Goal: Find specific page/section: Find specific page/section

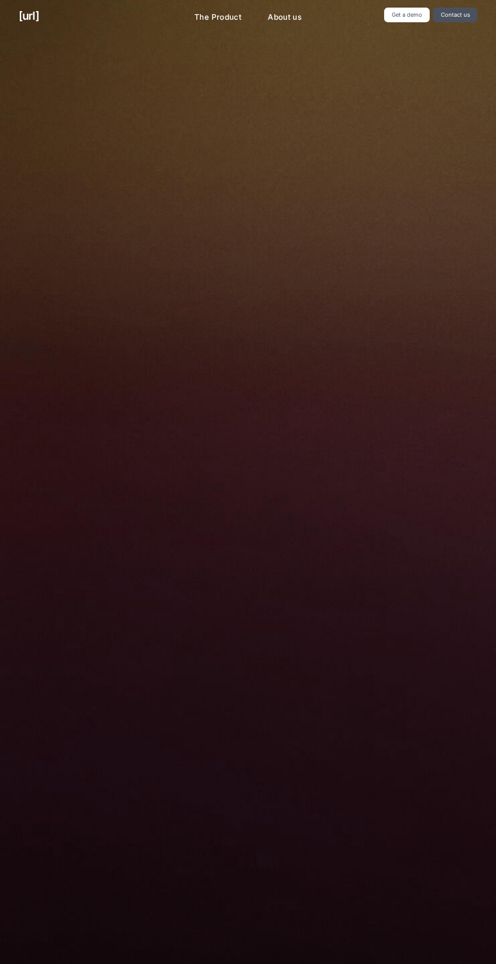
click at [360, 673] on ul at bounding box center [248, 688] width 312 height 40
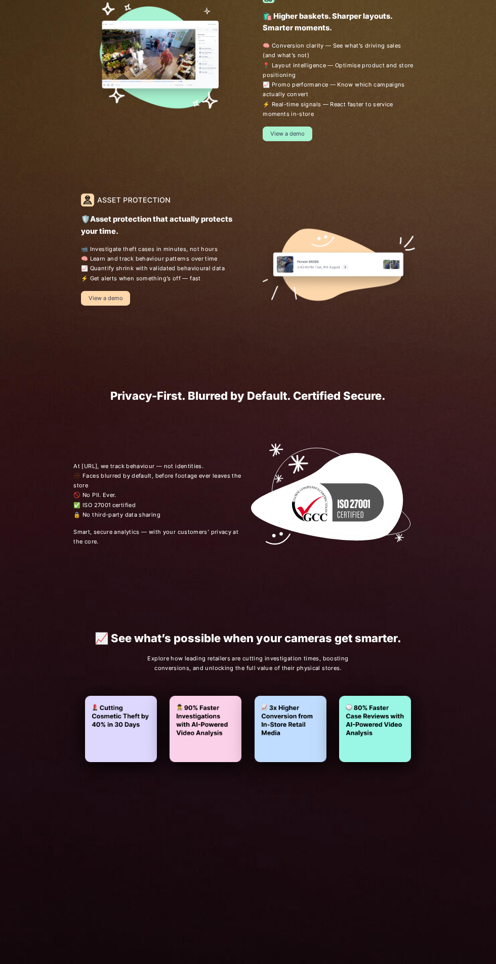
scroll to position [857, 0]
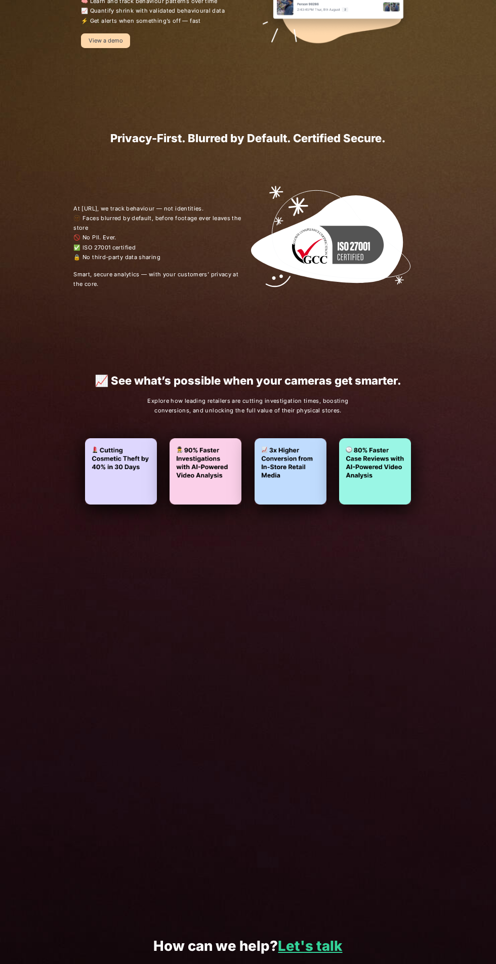
click at [330, 943] on link "Let's talk" at bounding box center [310, 945] width 64 height 17
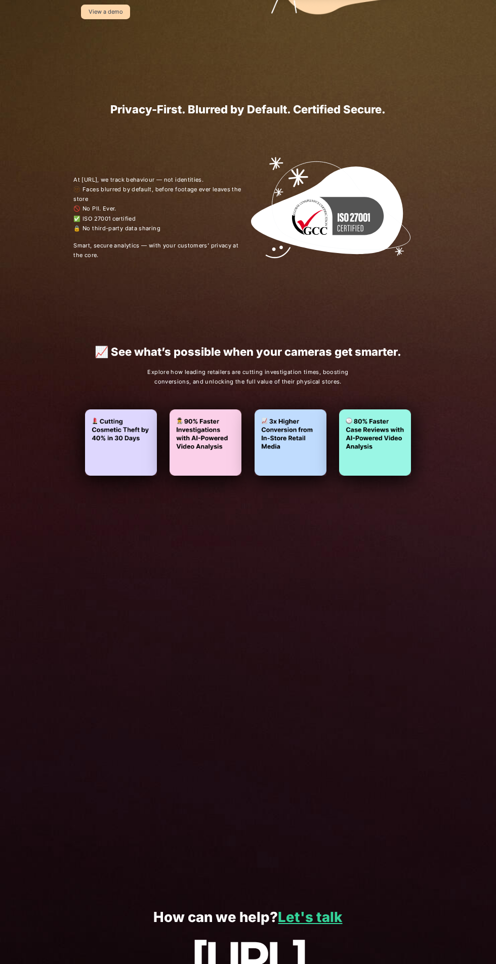
scroll to position [918, 0]
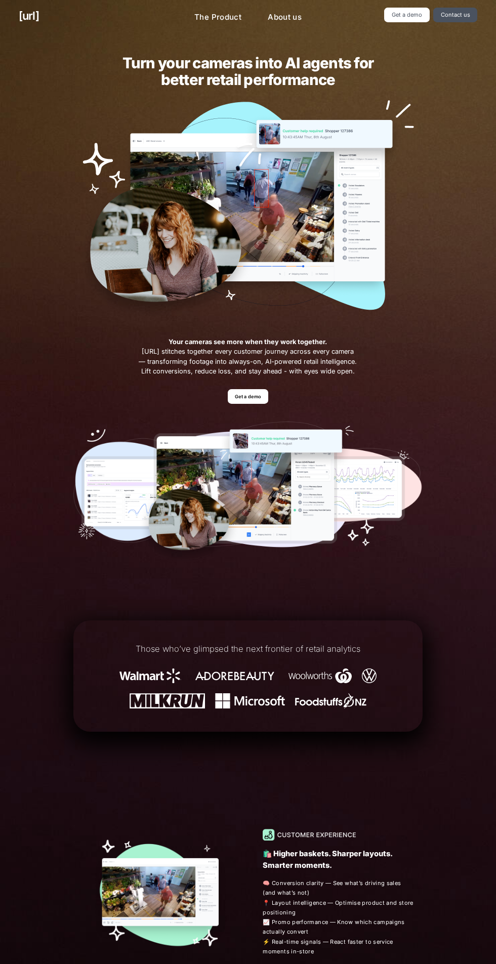
click at [257, 398] on link "Get a demo" at bounding box center [248, 396] width 41 height 15
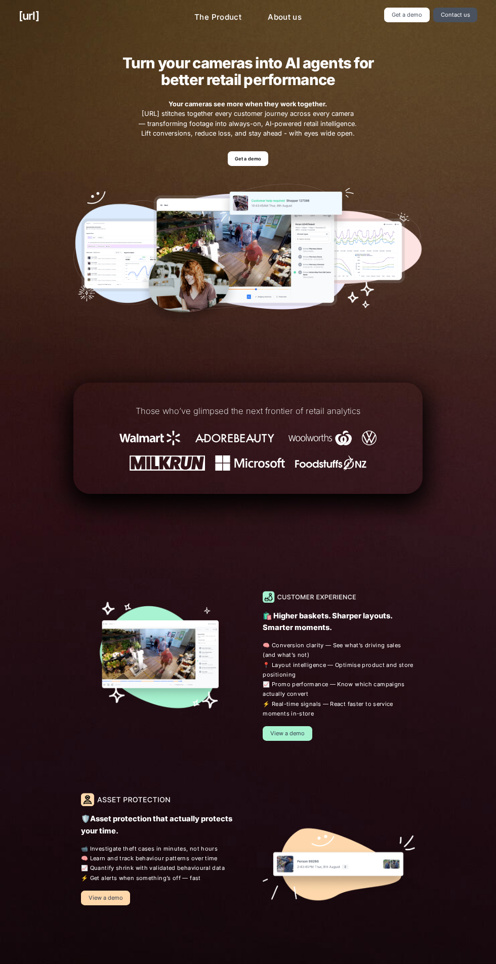
scroll to position [16, 0]
